Goal: Find specific page/section: Find specific page/section

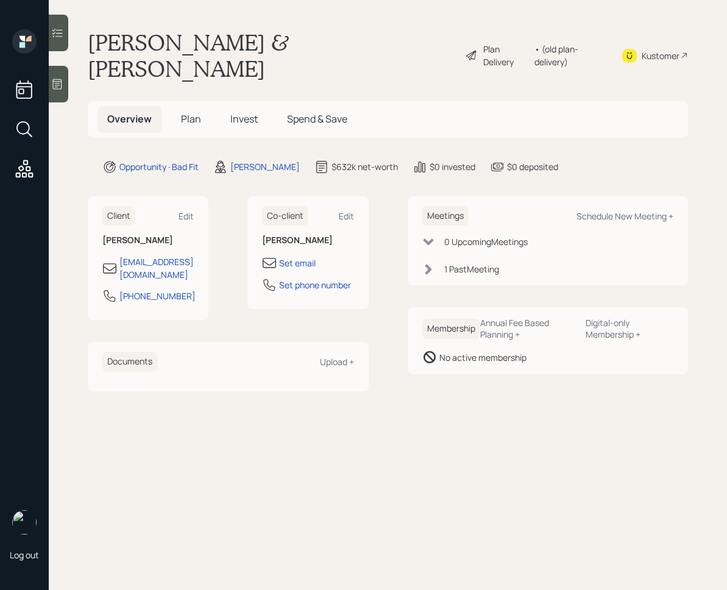
click at [201, 106] on h5 "Plan" at bounding box center [191, 119] width 40 height 26
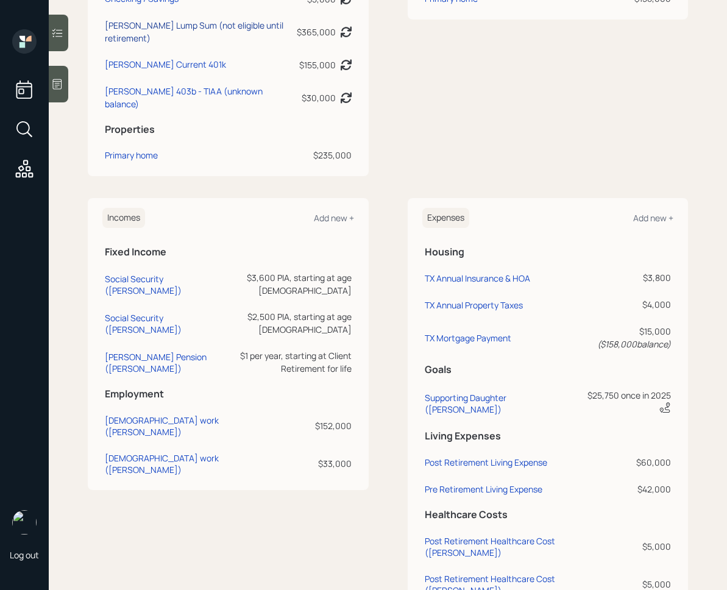
scroll to position [420, 0]
